Goal: Navigation & Orientation: Find specific page/section

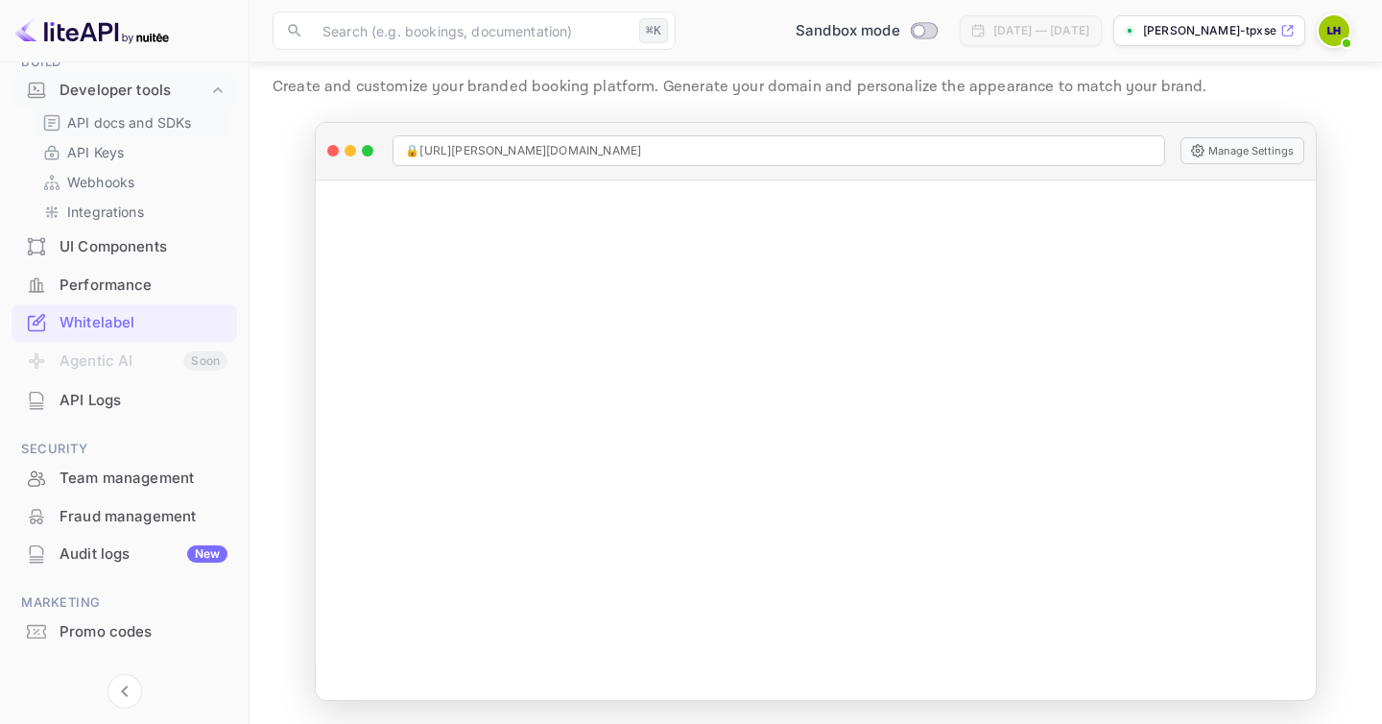
scroll to position [358, 0]
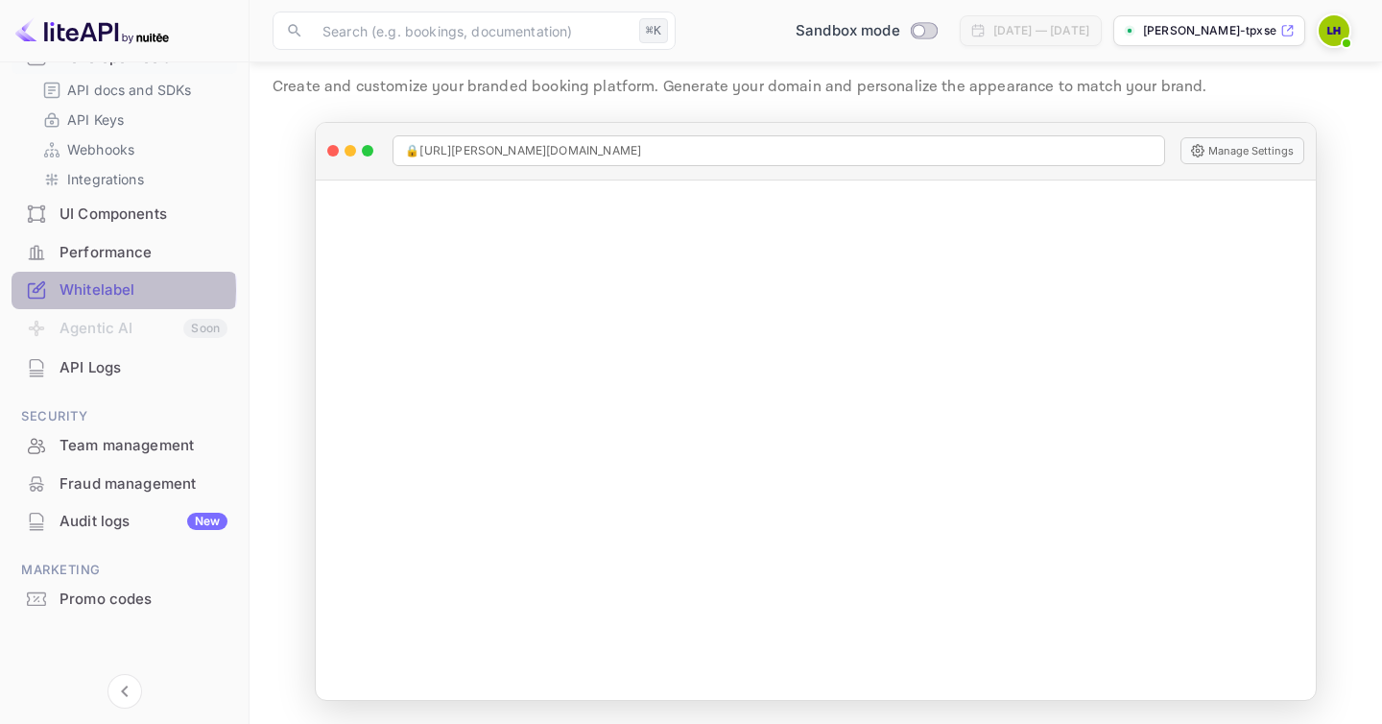
click at [107, 290] on div "Whitelabel" at bounding box center [144, 290] width 168 height 22
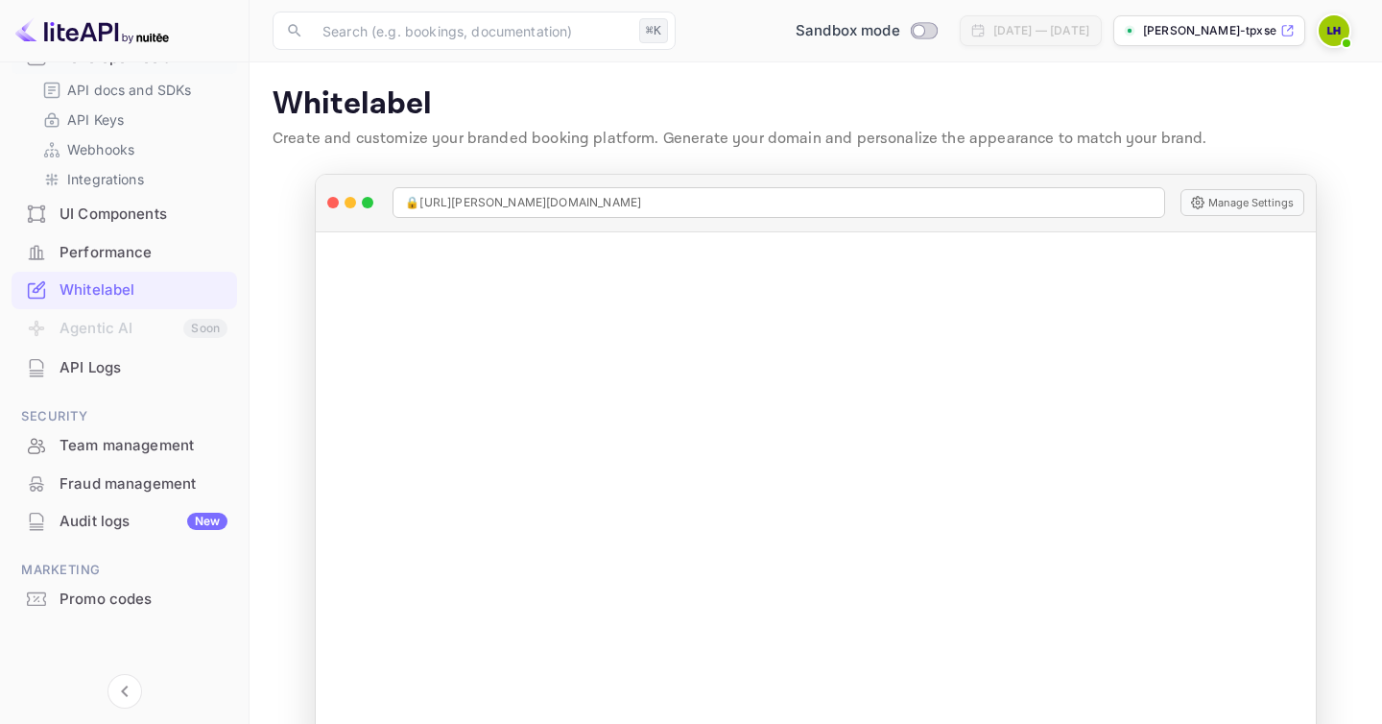
scroll to position [0, 0]
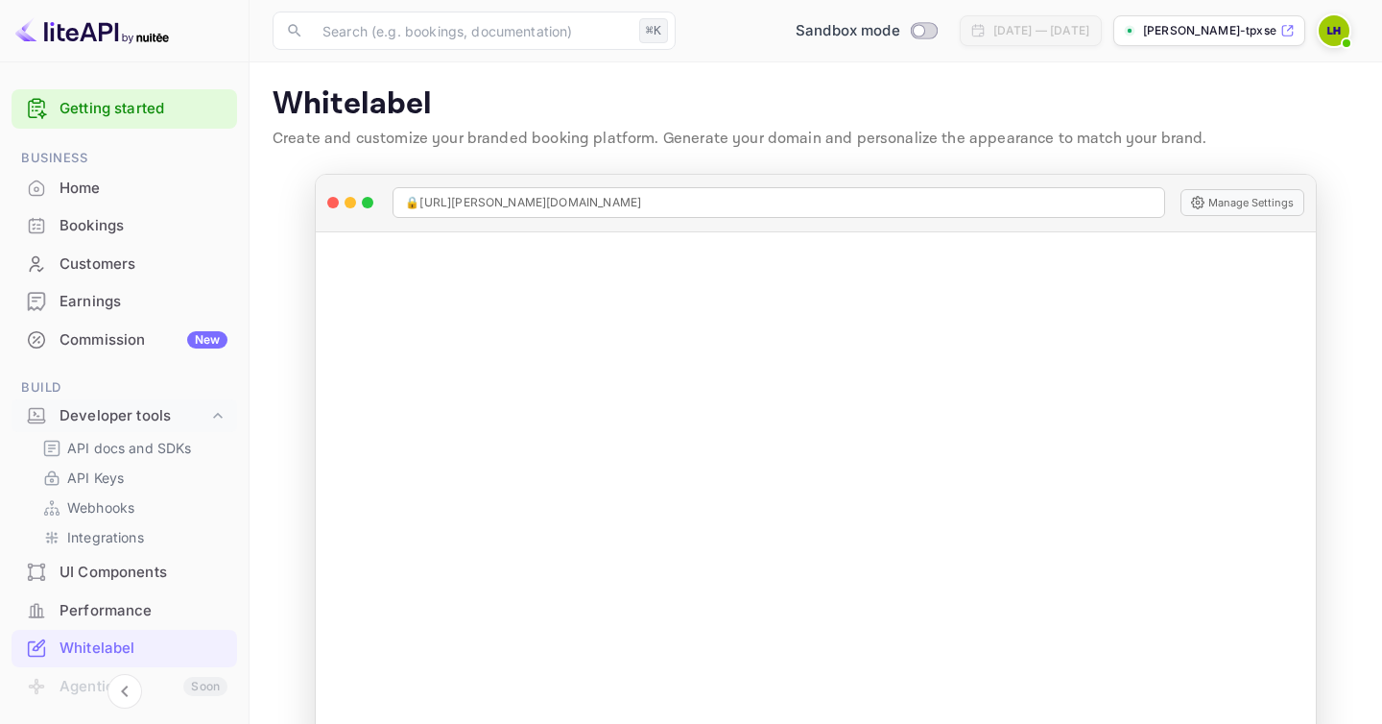
click at [102, 184] on div "Home" at bounding box center [144, 189] width 168 height 22
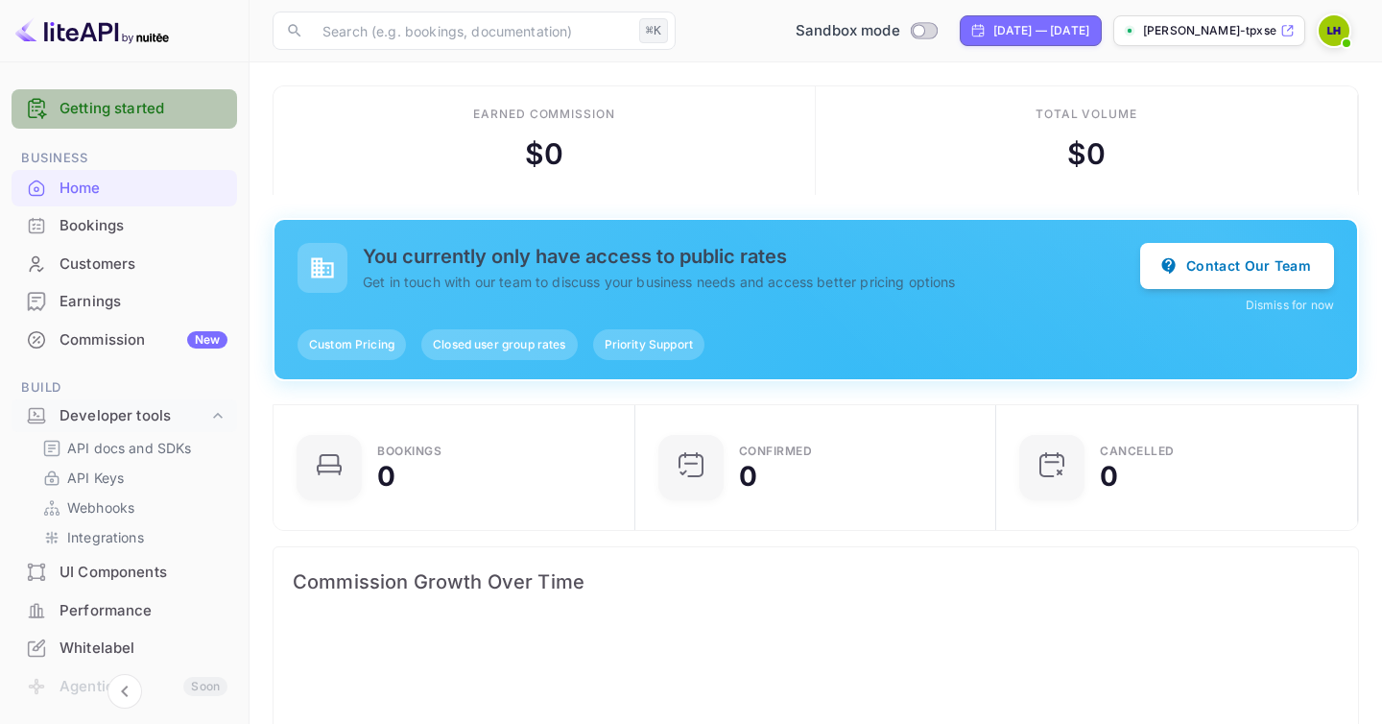
click at [137, 109] on link "Getting started" at bounding box center [144, 109] width 168 height 22
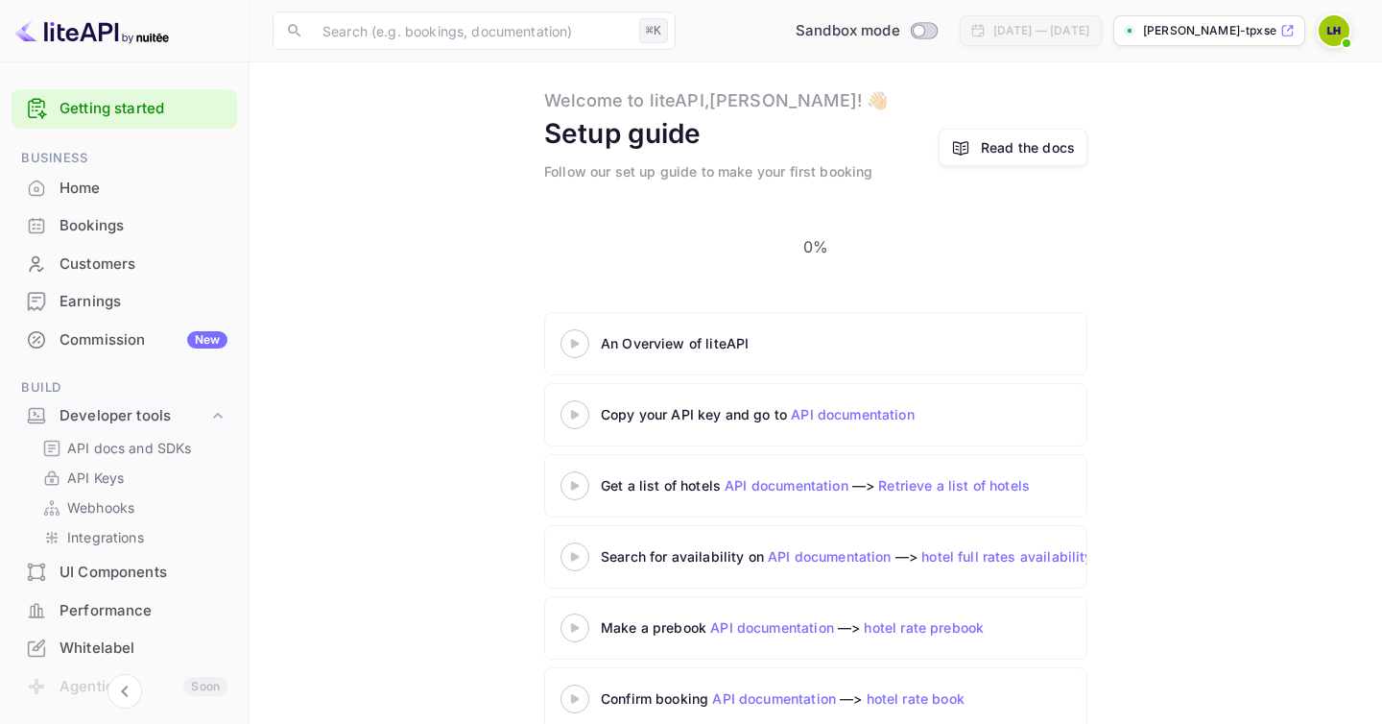
scroll to position [40, 0]
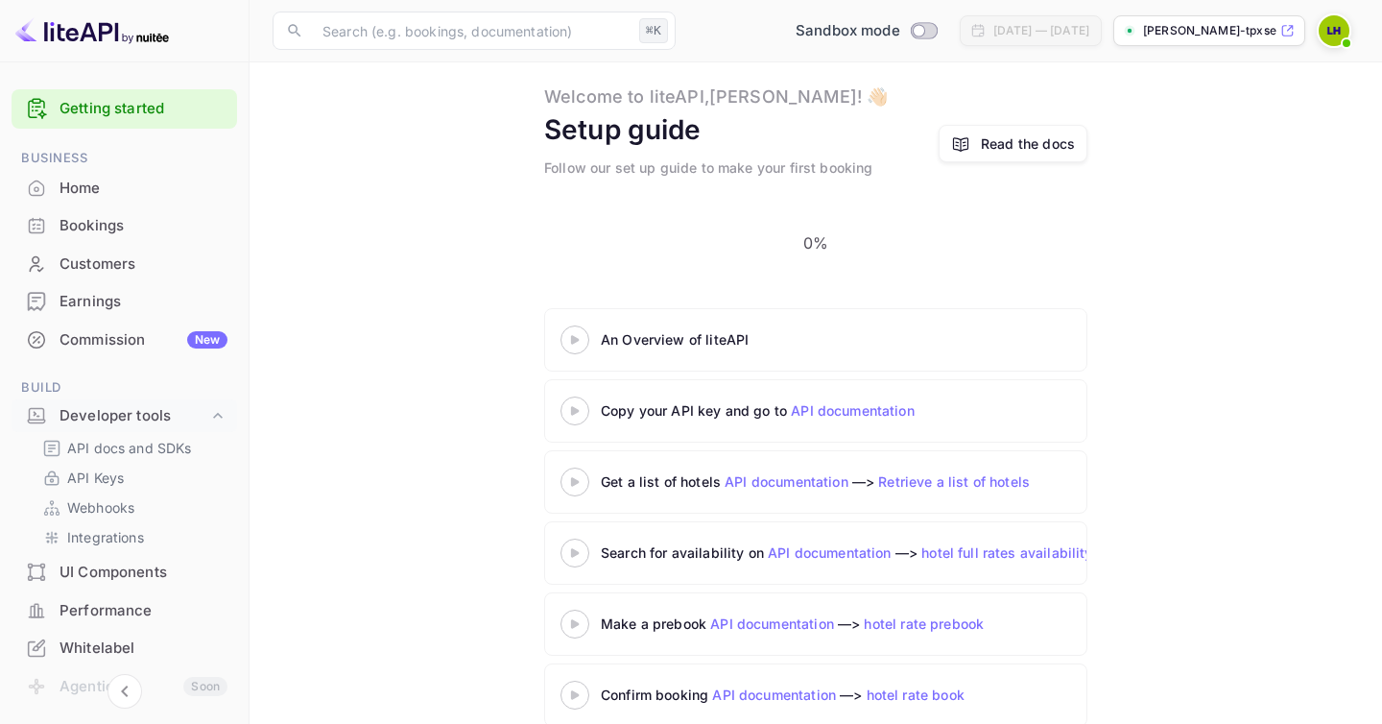
click at [88, 28] on img at bounding box center [92, 30] width 154 height 31
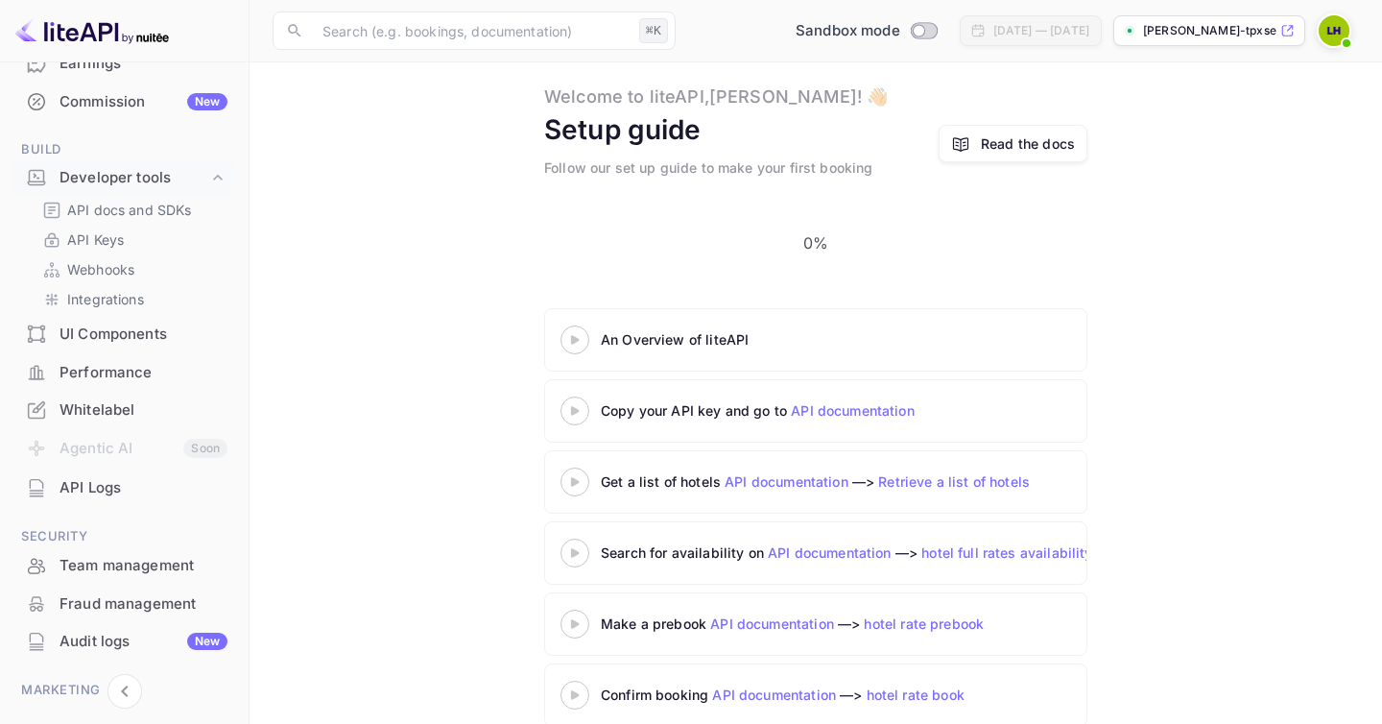
scroll to position [243, 0]
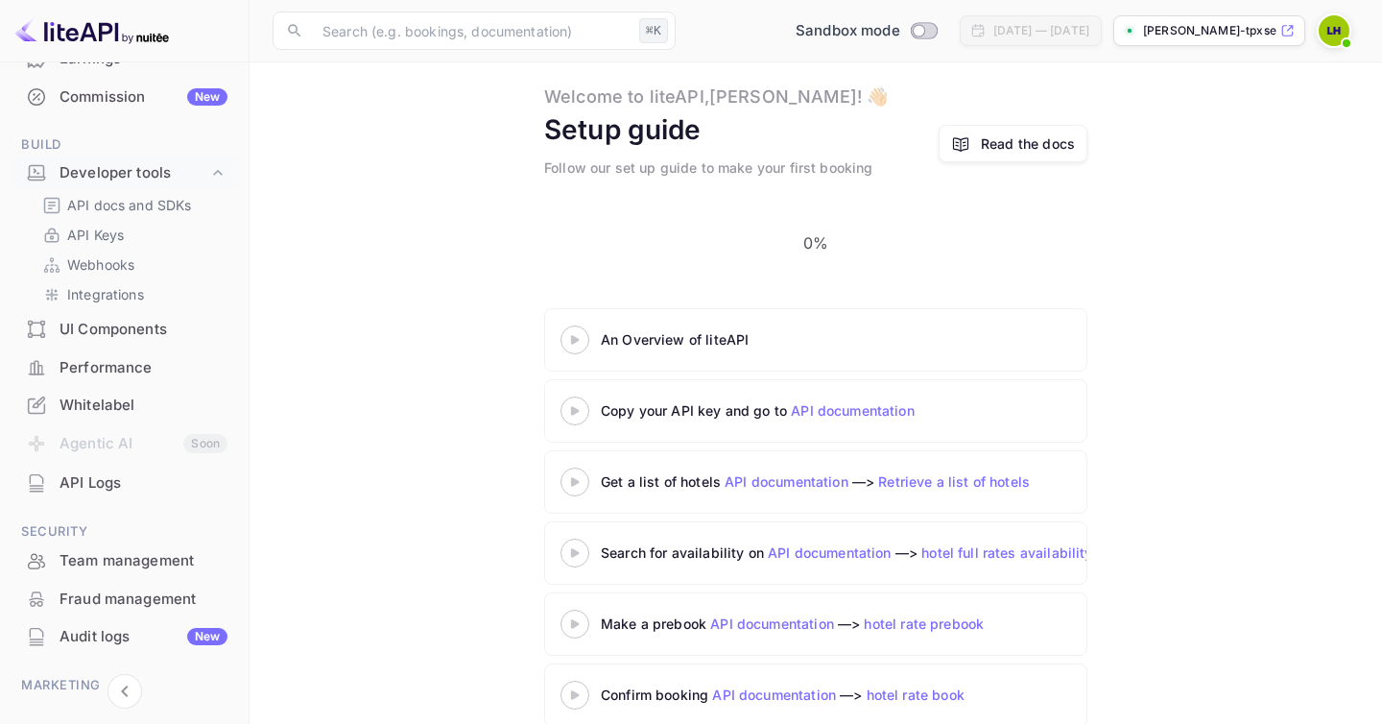
click at [115, 404] on div "Whitelabel" at bounding box center [144, 406] width 168 height 22
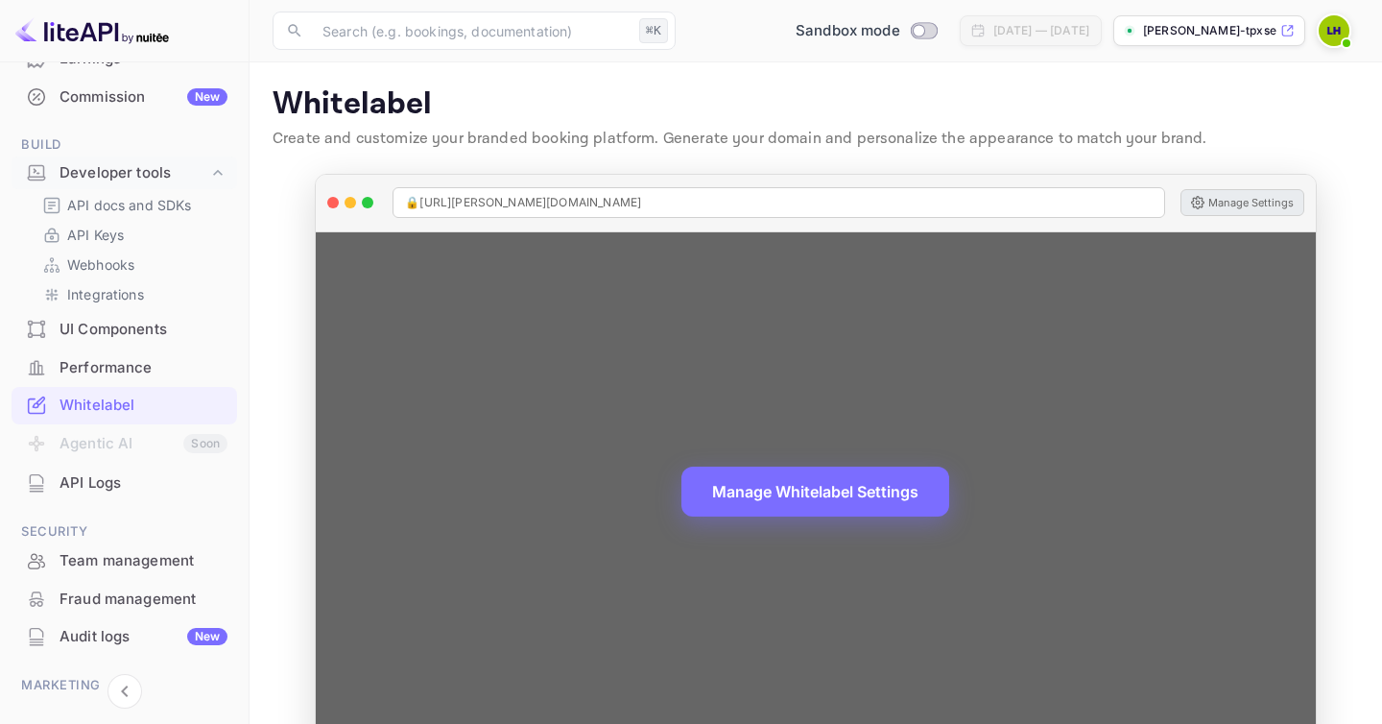
click at [1231, 202] on button "Manage Settings" at bounding box center [1243, 202] width 124 height 27
